Goal: Obtain resource: Download file/media

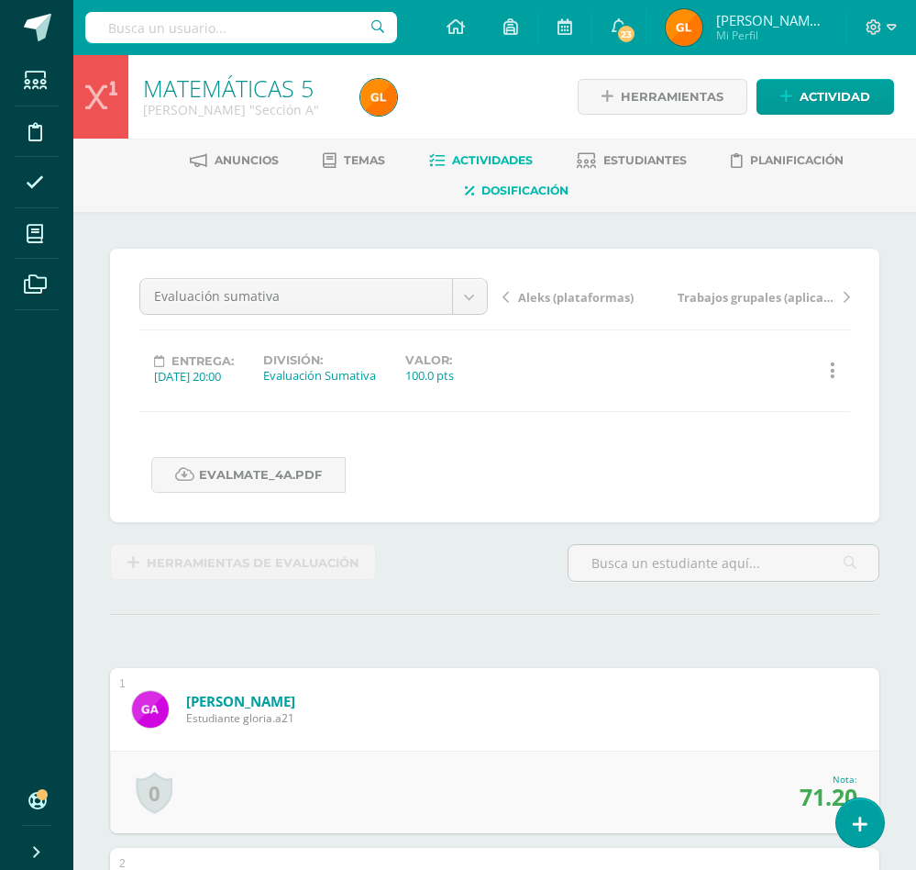
scroll to position [1, 0]
click at [550, 185] on span "Dosificación" at bounding box center [525, 190] width 87 height 14
click at [515, 163] on span "Actividades" at bounding box center [492, 159] width 81 height 14
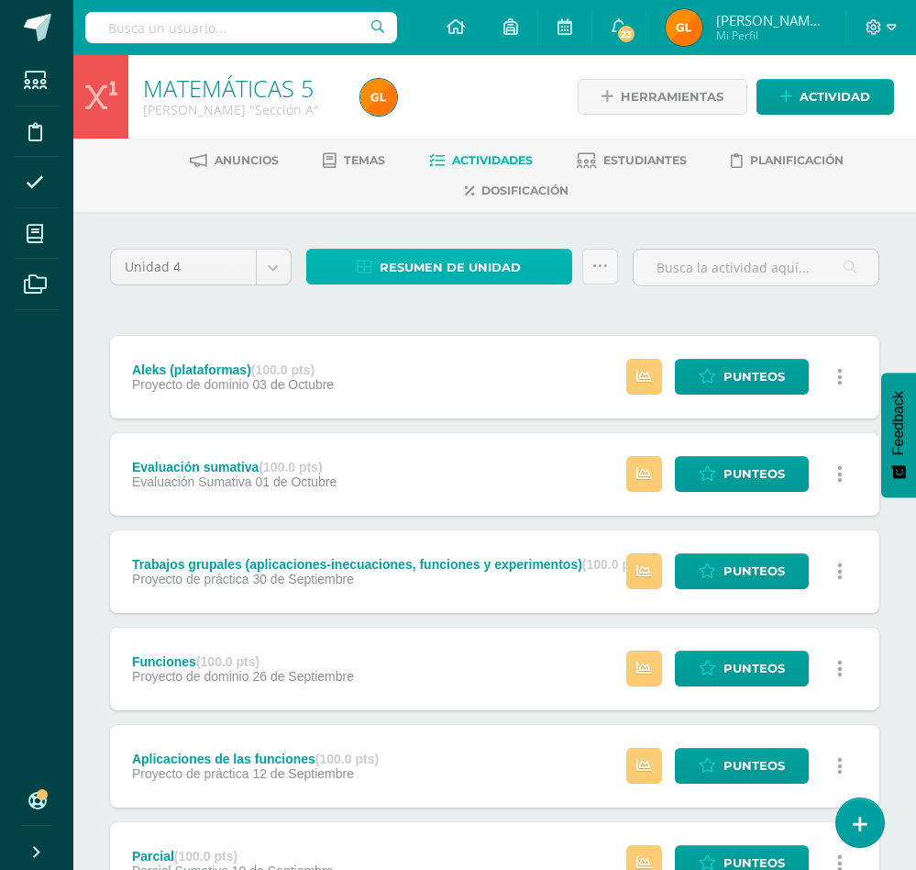
click at [454, 267] on span "Resumen de unidad" at bounding box center [450, 267] width 141 height 34
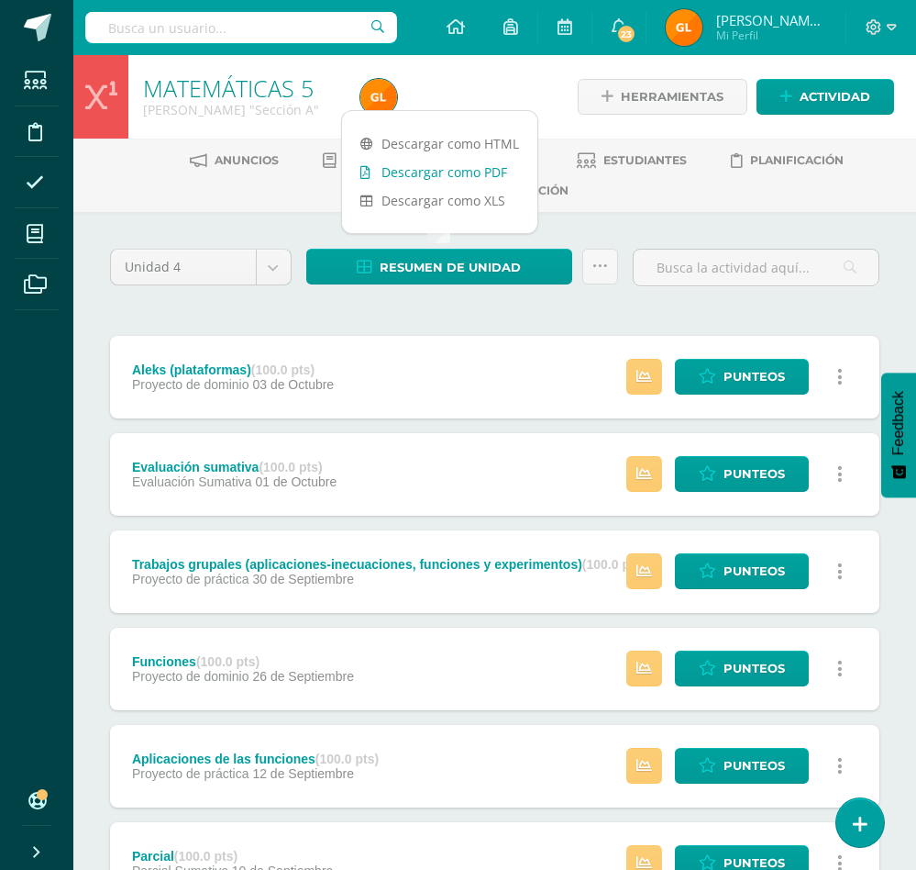
click at [499, 165] on link "Descargar como PDF" at bounding box center [439, 172] width 195 height 28
